Goal: Entertainment & Leisure: Consume media (video, audio)

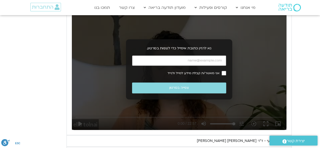
scroll to position [218, 0]
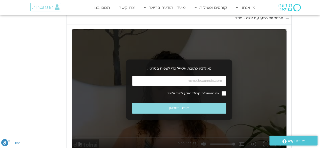
click at [217, 79] on input "כתובת אימייל" at bounding box center [179, 81] width 94 height 10
type input "[EMAIL_ADDRESS][DOMAIN_NAME]"
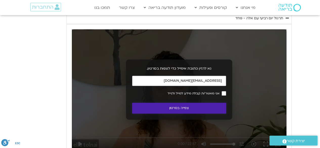
click at [194, 110] on button "צפייה בסרטון" at bounding box center [179, 108] width 94 height 11
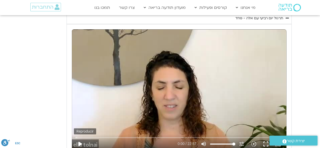
drag, startPoint x: 194, startPoint y: 110, endPoint x: 79, endPoint y: 141, distance: 118.8
click at [79, 141] on div "Saltar anuncio 0:30 play_arrow 0:00 / 22:57 volume_up Silenciar tune Resolución…" at bounding box center [179, 89] width 215 height 121
click at [79, 141] on button "pause" at bounding box center [80, 144] width 12 height 12
click at [79, 141] on button "play_arrow" at bounding box center [80, 144] width 12 height 12
type input "0.734638"
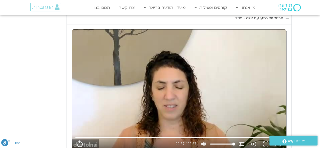
type input "1377.76"
